Goal: Task Accomplishment & Management: Complete application form

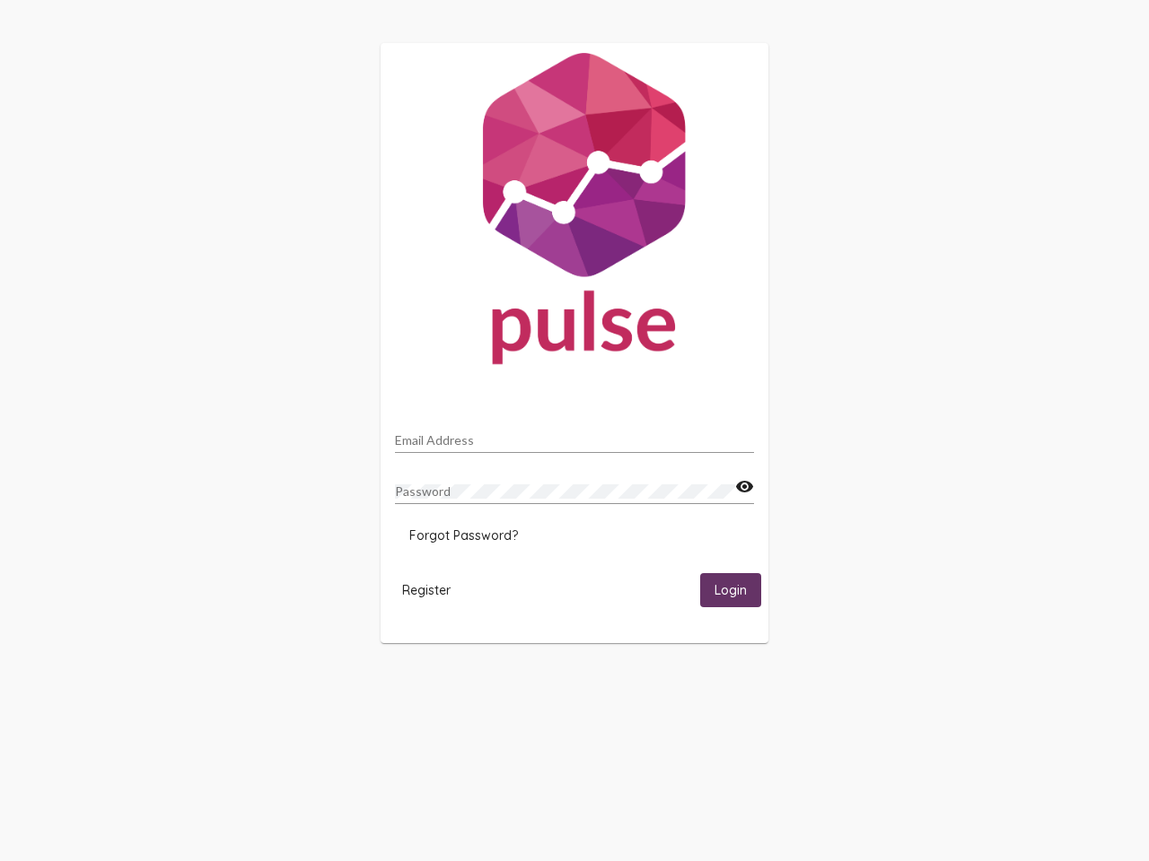
click at [574, 435] on input "Email Address" at bounding box center [574, 440] width 359 height 14
click at [744, 487] on mat-icon "visibility" at bounding box center [744, 488] width 19 height 22
click at [463, 536] on span "Forgot Password?" at bounding box center [463, 536] width 109 height 16
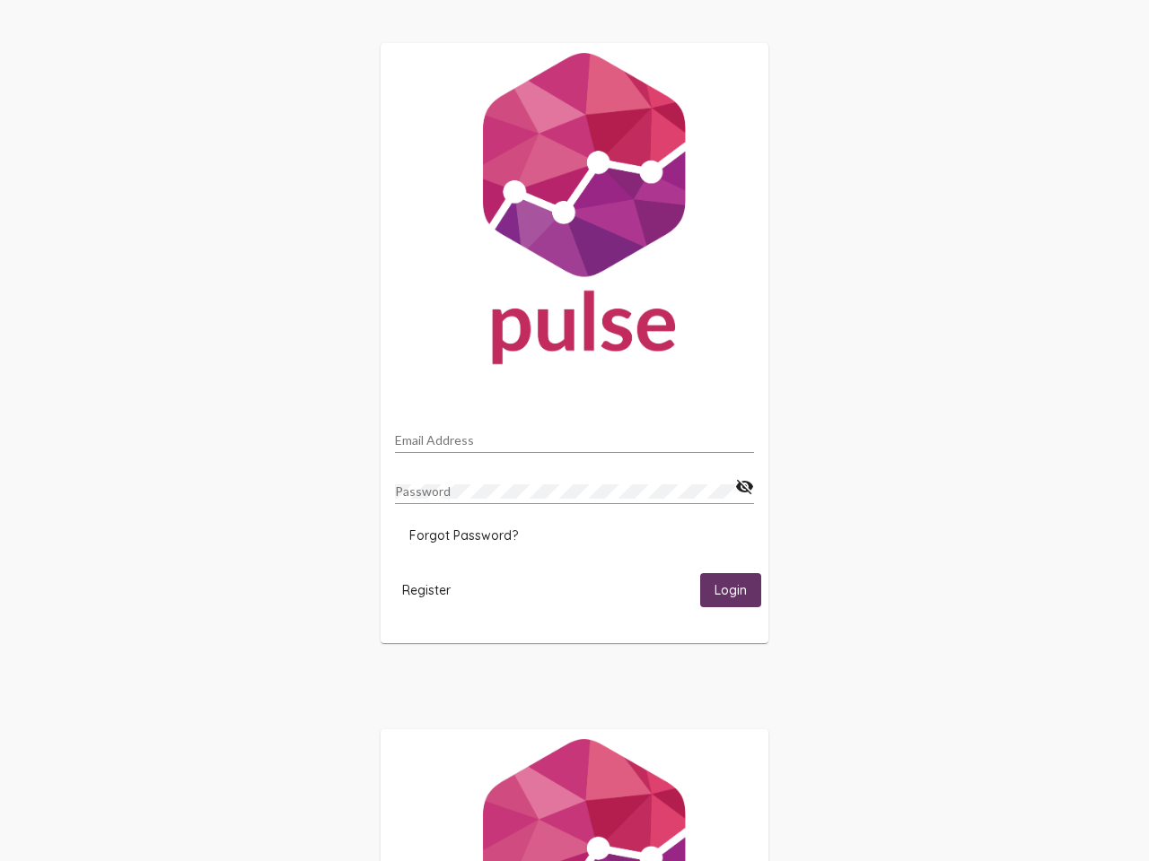
click at [426, 590] on span "Register" at bounding box center [426, 590] width 48 height 16
click at [730, 590] on span "Login" at bounding box center [730, 591] width 32 height 16
